Goal: Information Seeking & Learning: Learn about a topic

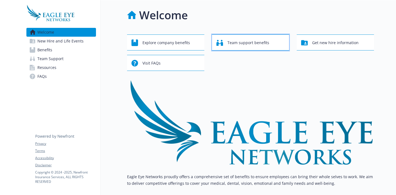
click at [256, 43] on span "Team support benefits" at bounding box center [249, 42] width 42 height 10
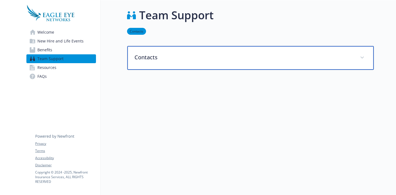
click at [254, 59] on p "Contacts" at bounding box center [244, 57] width 219 height 8
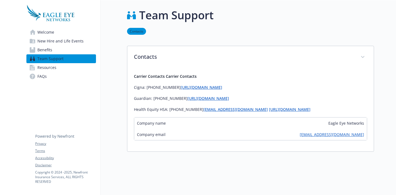
click at [66, 71] on link "Resources" at bounding box center [61, 67] width 70 height 9
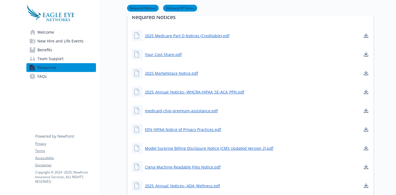
scroll to position [89, 0]
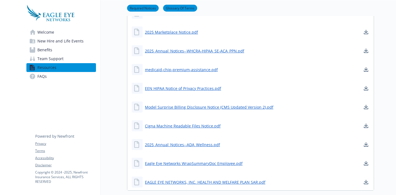
click at [51, 75] on link "FAQs" at bounding box center [61, 76] width 70 height 9
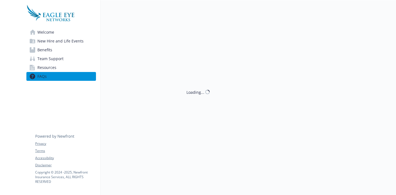
scroll to position [91, 0]
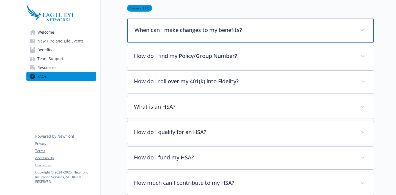
click at [159, 30] on p "When can I make changes to my benefits?" at bounding box center [244, 30] width 219 height 8
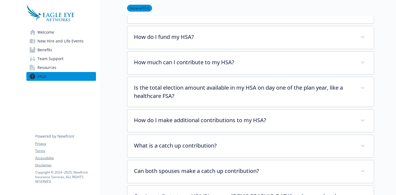
scroll to position [479, 0]
